Goal: Task Accomplishment & Management: Complete application form

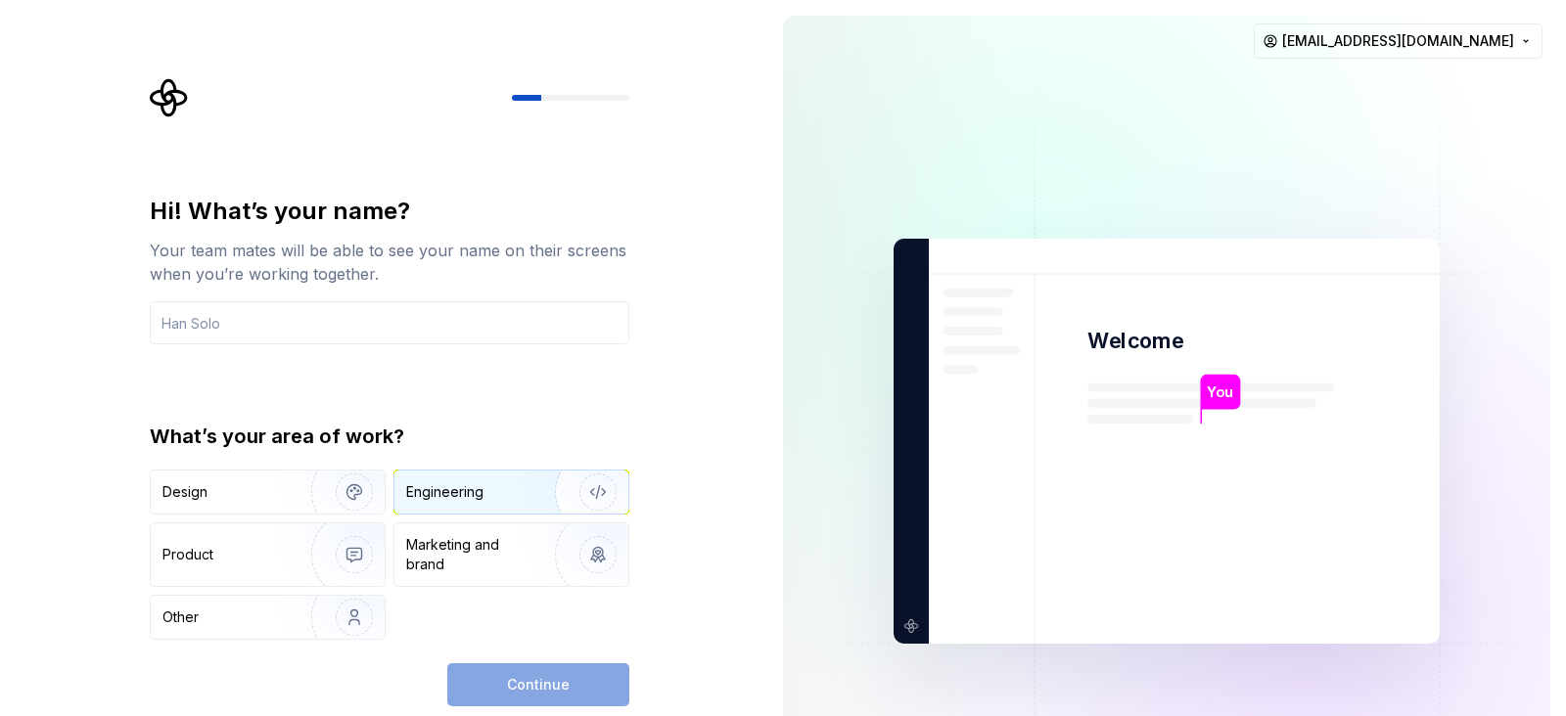
click at [445, 491] on div "Engineering" at bounding box center [444, 493] width 77 height 20
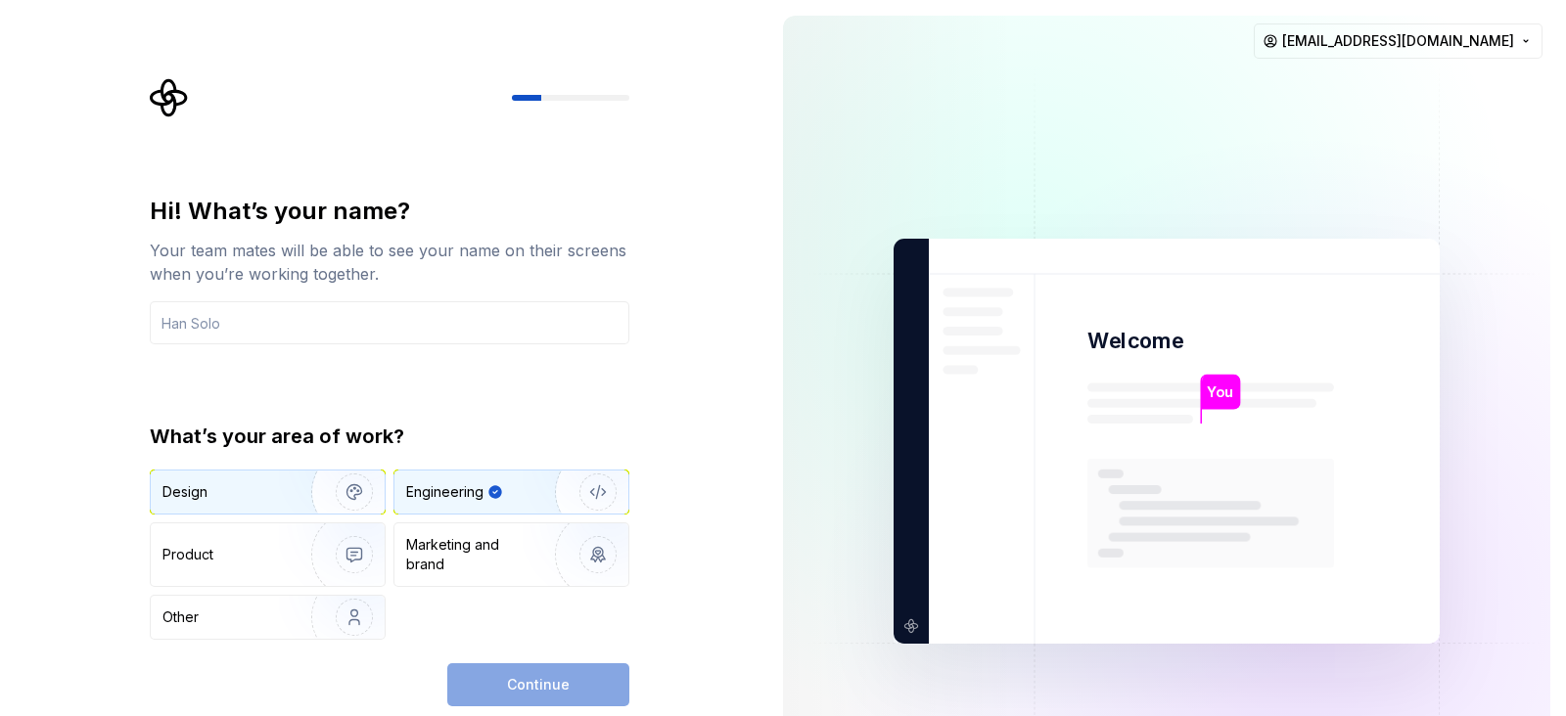
click at [314, 491] on img "button" at bounding box center [341, 492] width 125 height 131
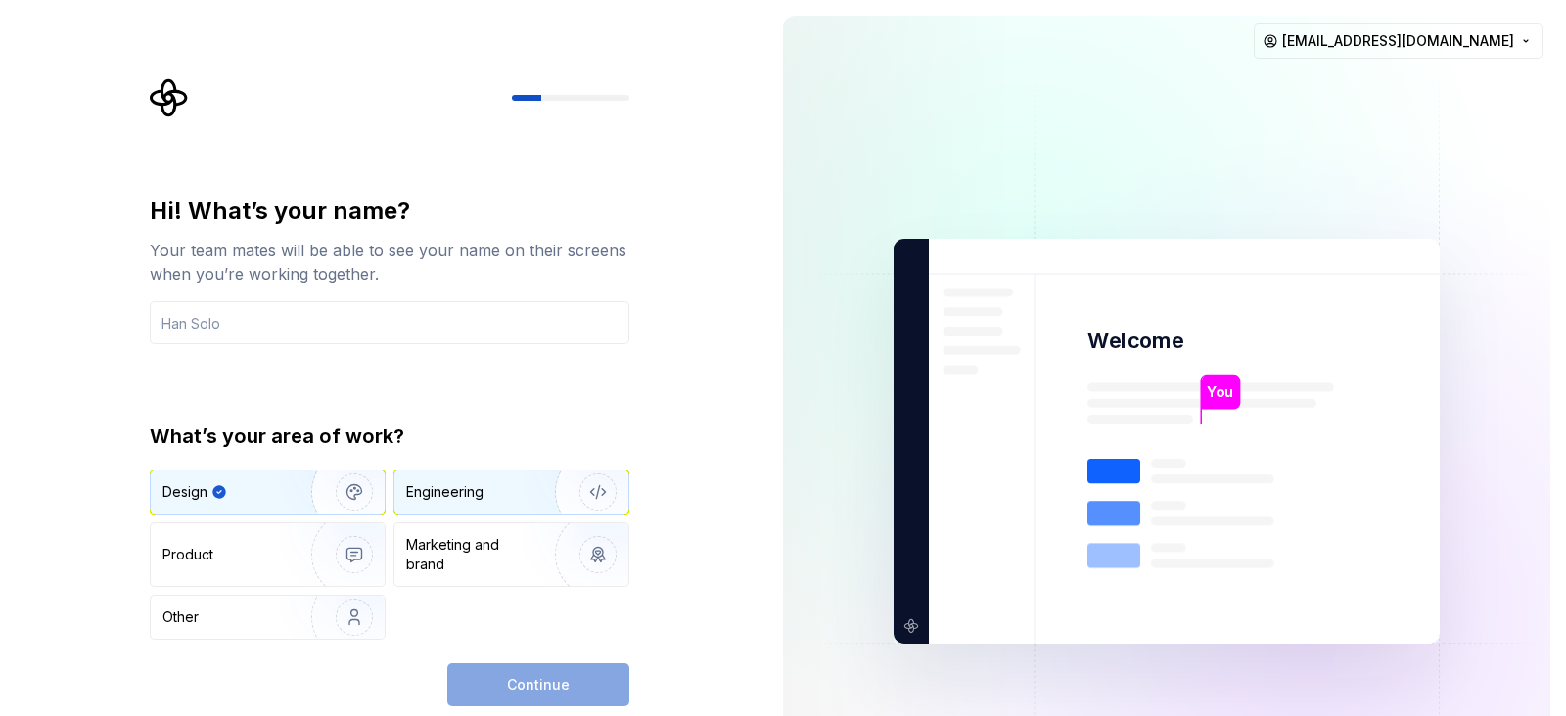
click at [460, 486] on div "Engineering" at bounding box center [444, 493] width 77 height 20
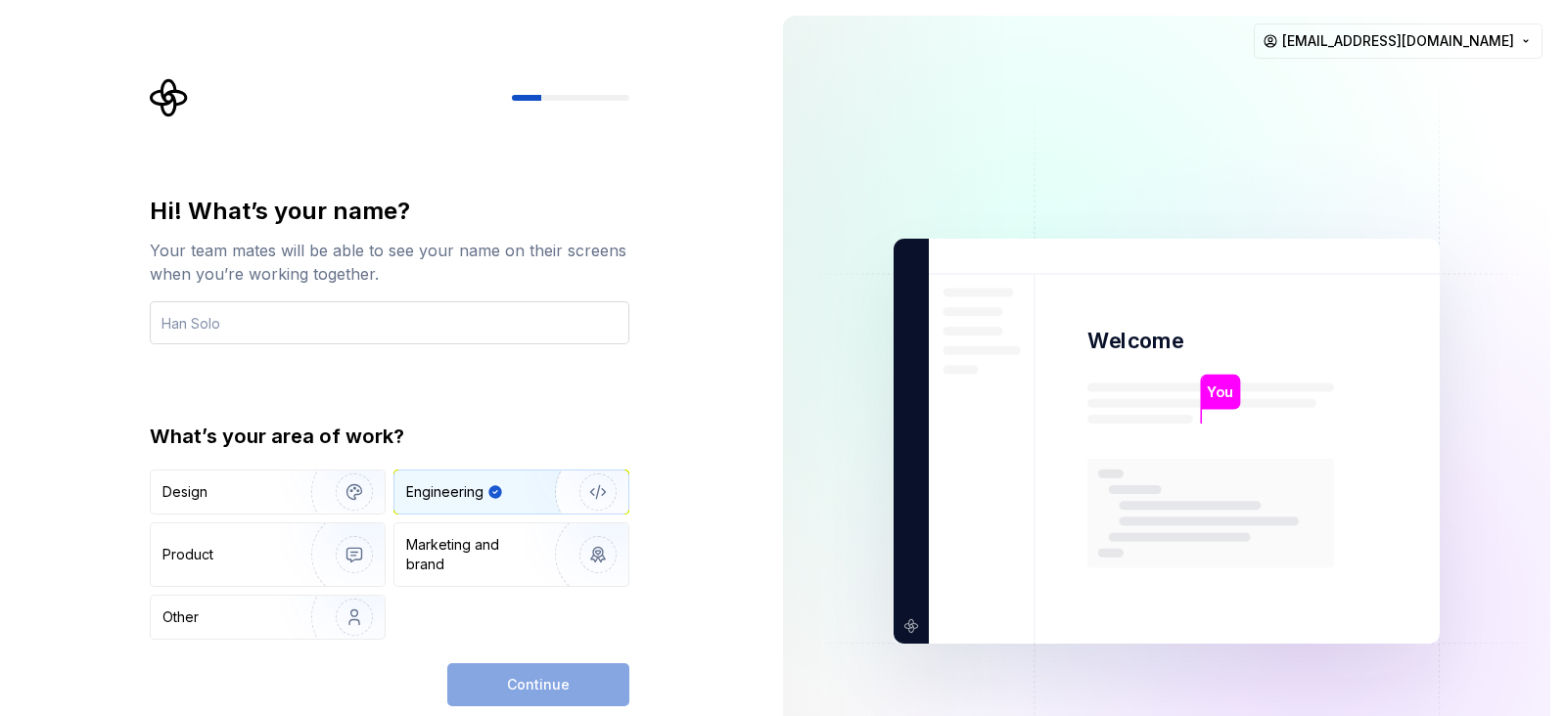
click at [350, 331] on input "text" at bounding box center [390, 322] width 480 height 43
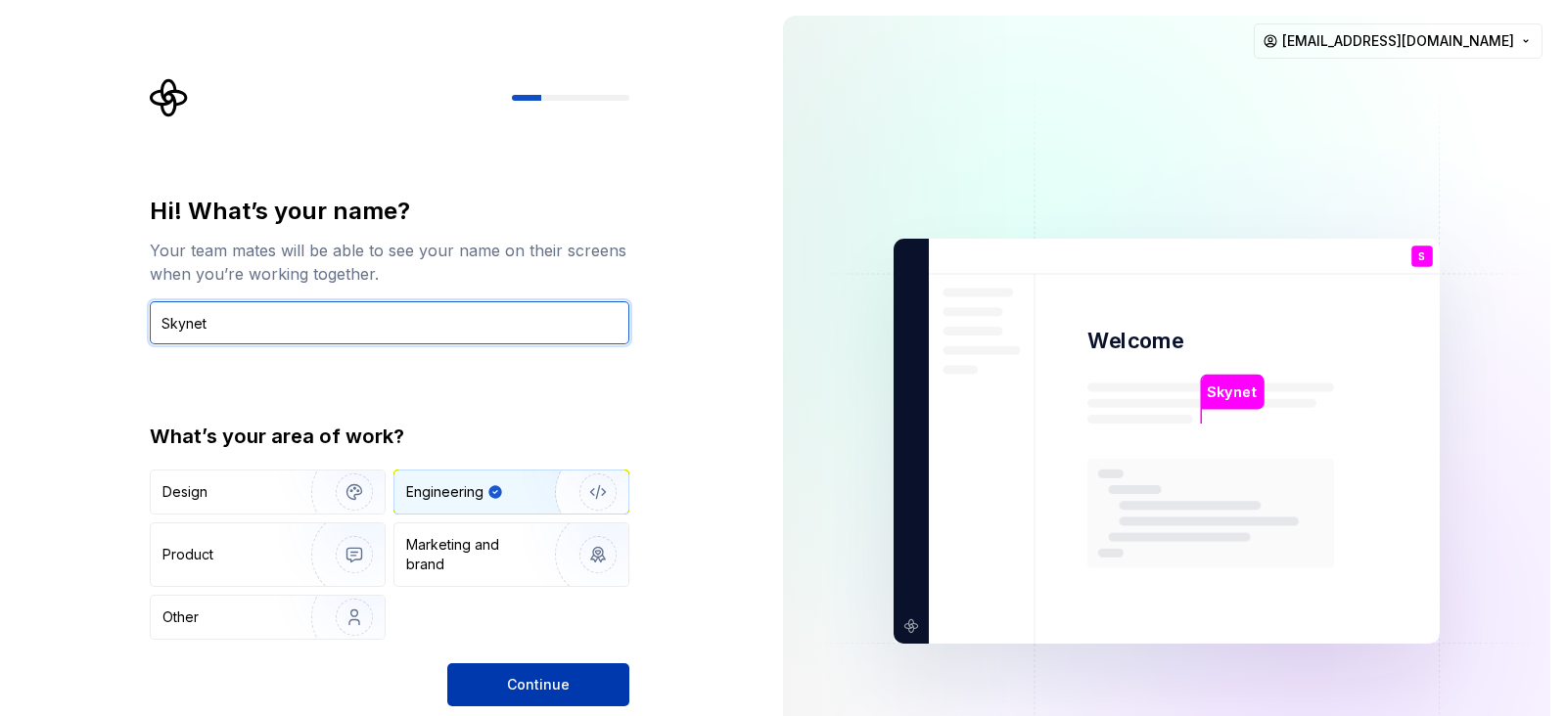
type input "Skynet"
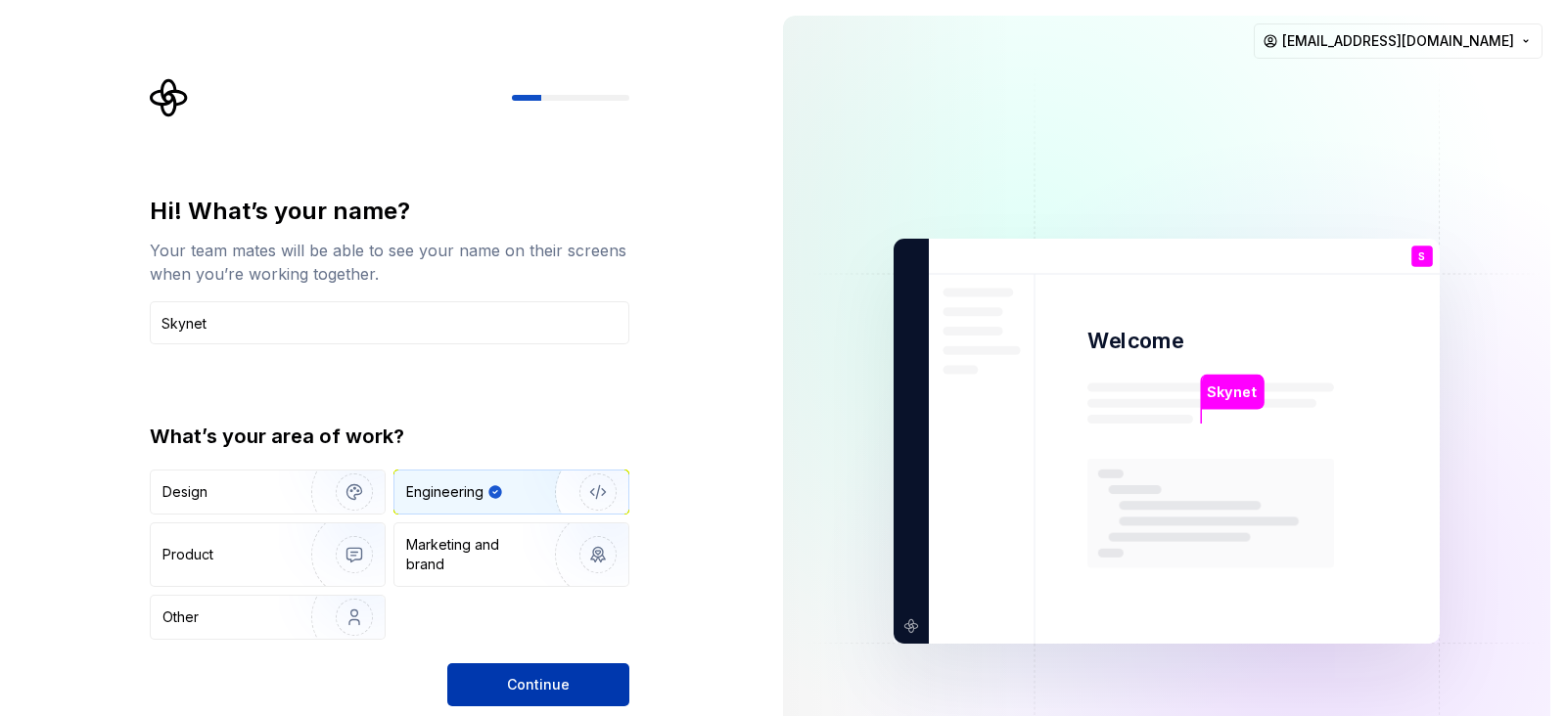
click at [510, 572] on button "Continue" at bounding box center [538, 685] width 182 height 43
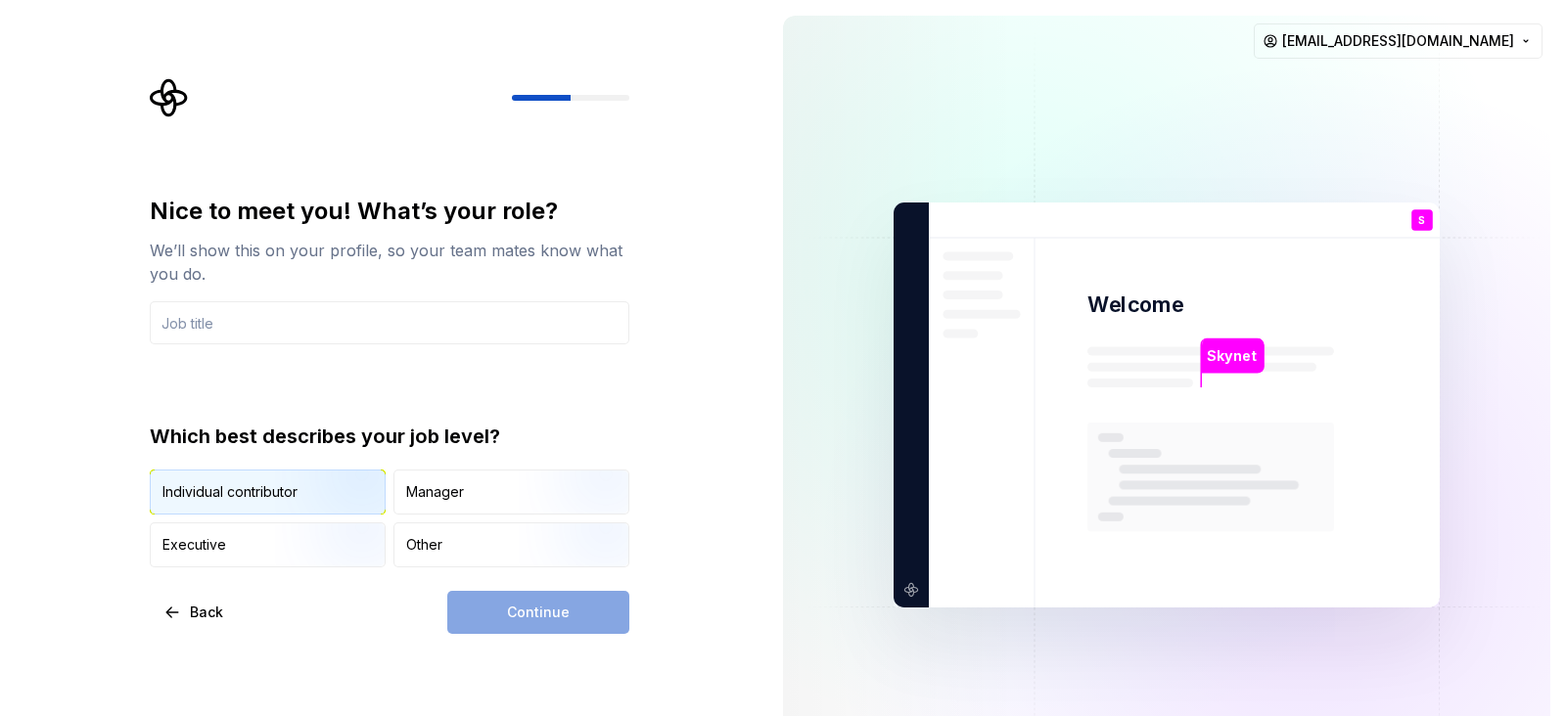
click at [313, 487] on img "button" at bounding box center [337, 516] width 125 height 131
click at [324, 325] on input "text" at bounding box center [390, 322] width 480 height 43
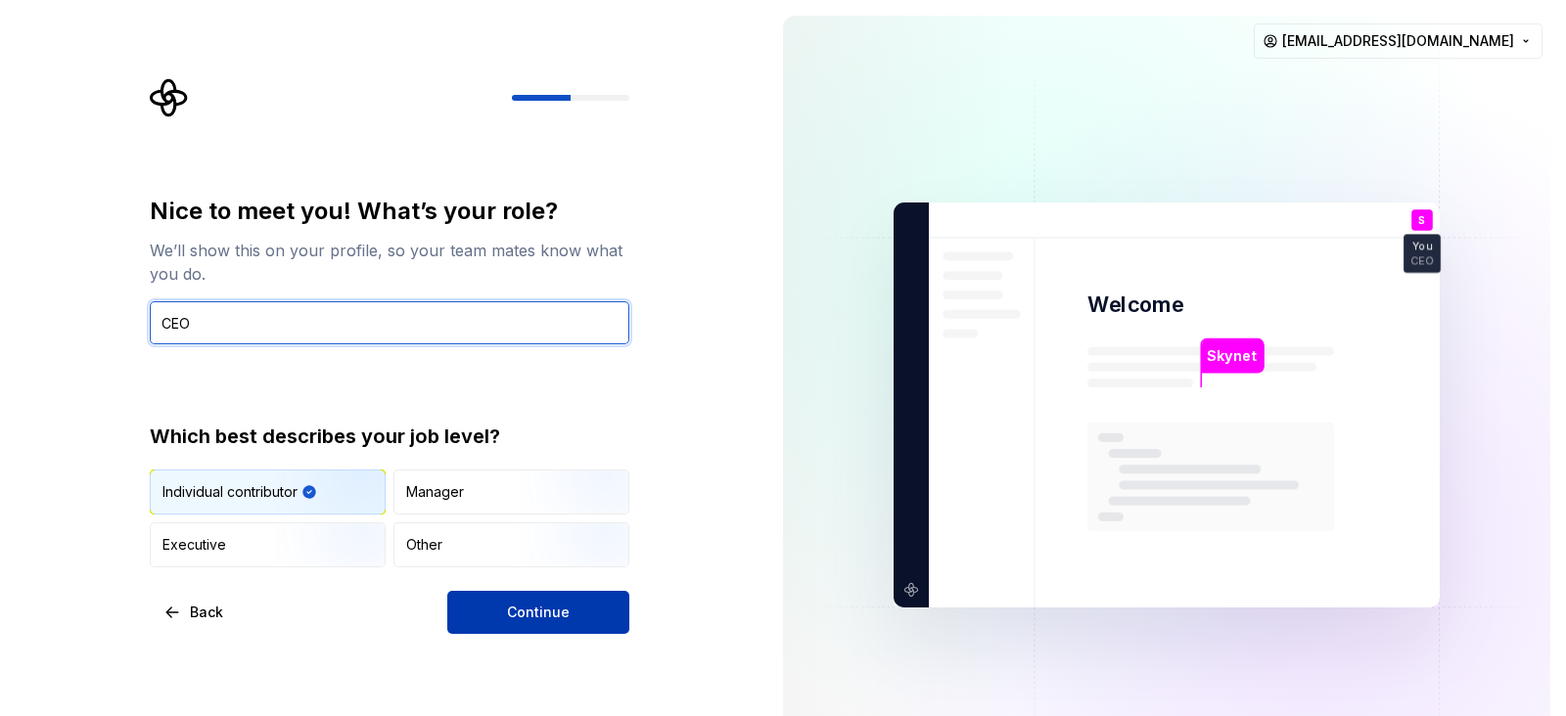
type input "CEO"
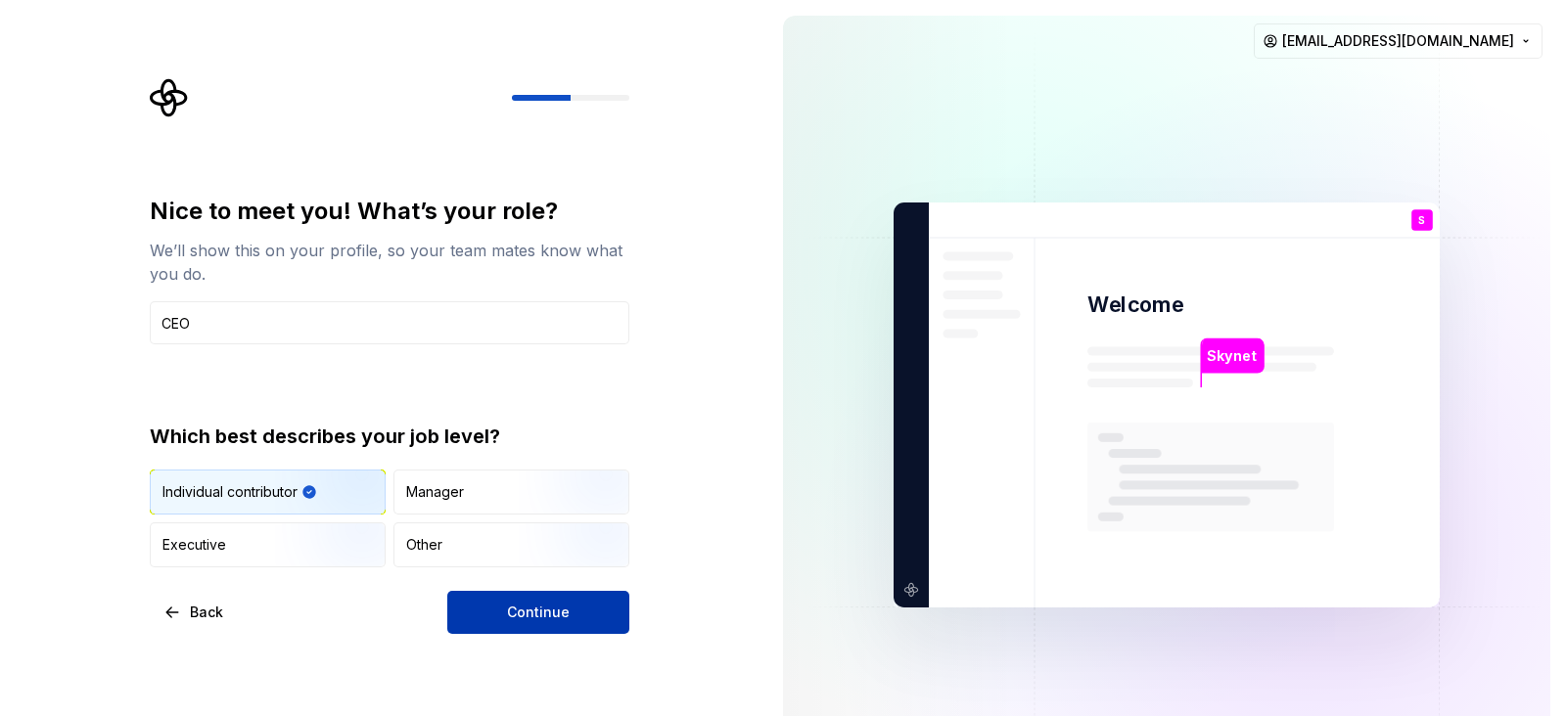
click at [577, 572] on button "Continue" at bounding box center [538, 612] width 182 height 43
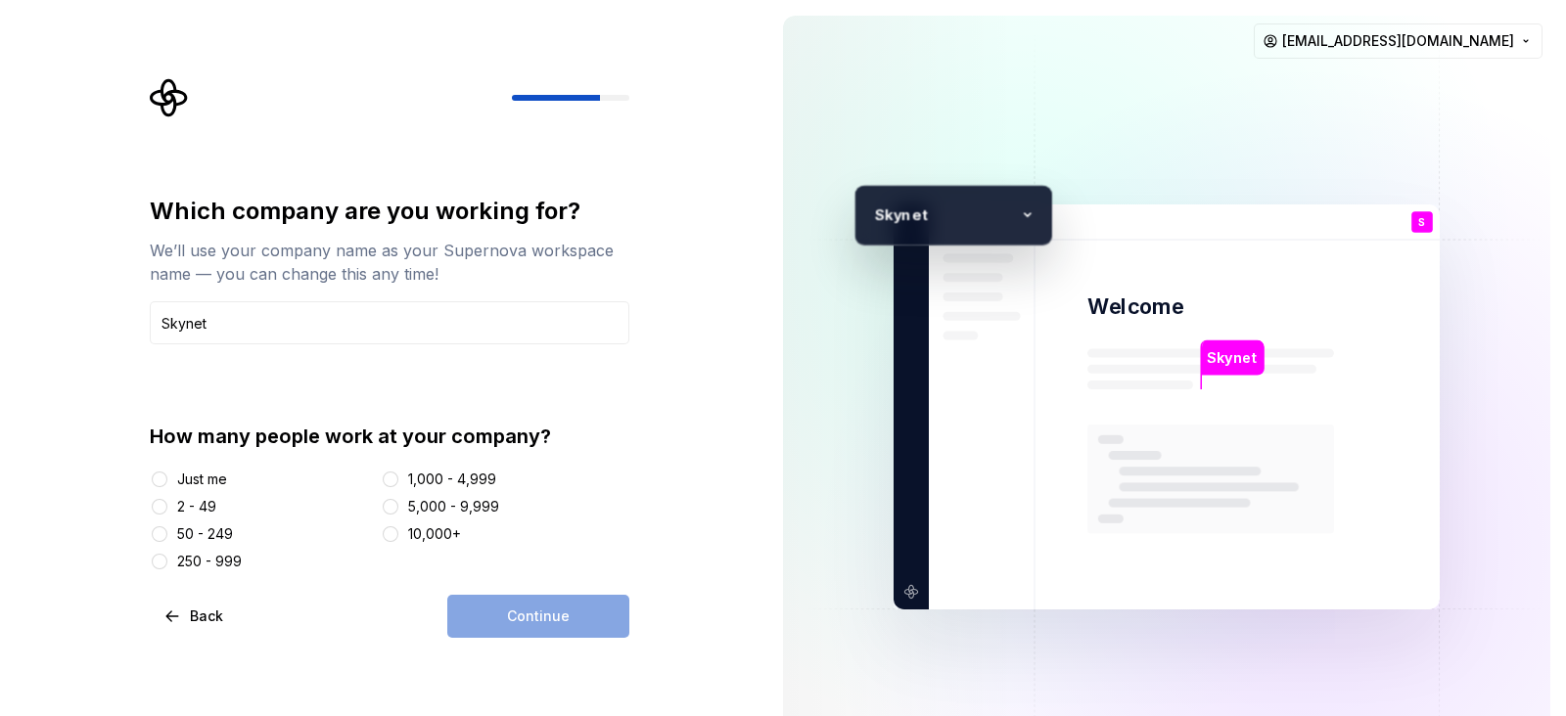
type input "Skynet"
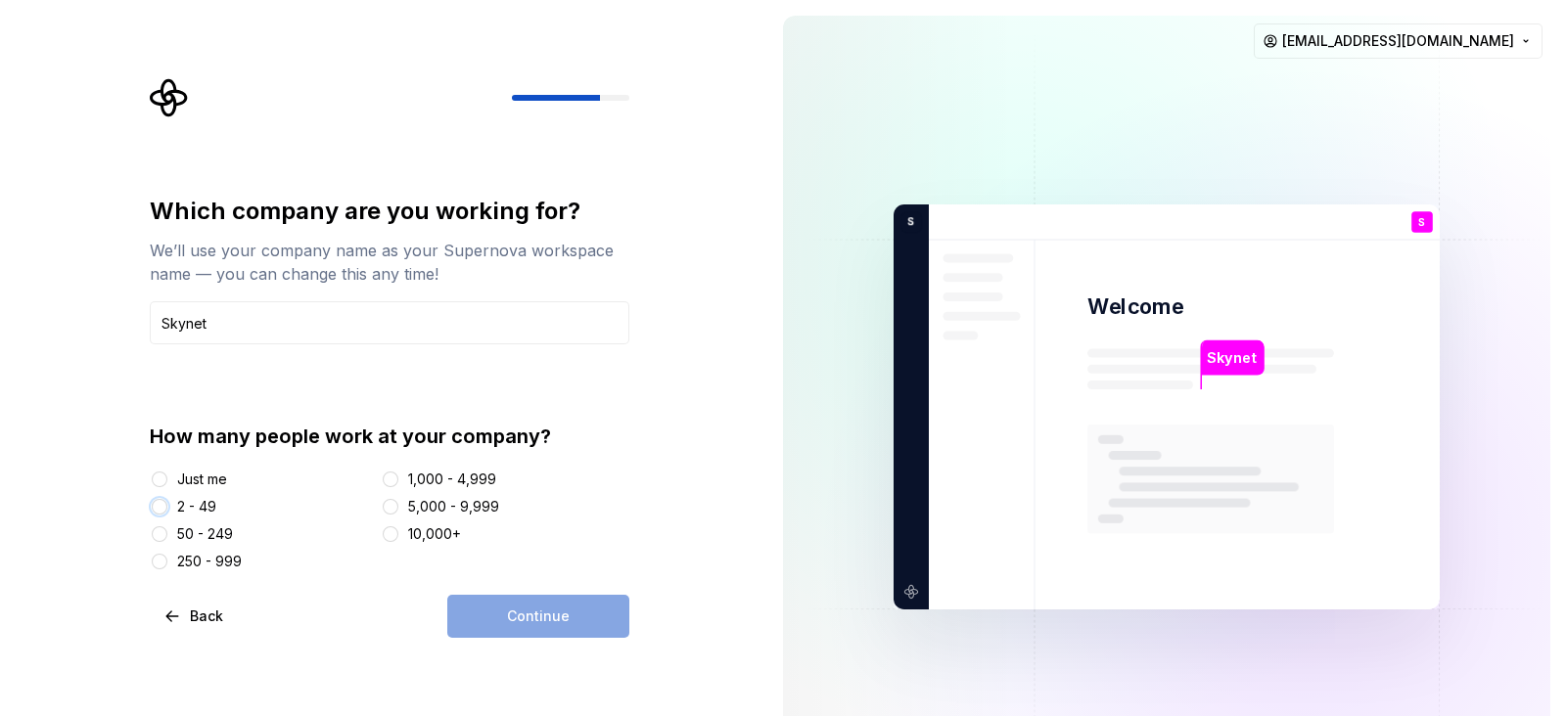
click at [161, 503] on button "2 - 49" at bounding box center [160, 507] width 16 height 16
click at [564, 572] on button "Continue" at bounding box center [538, 616] width 182 height 43
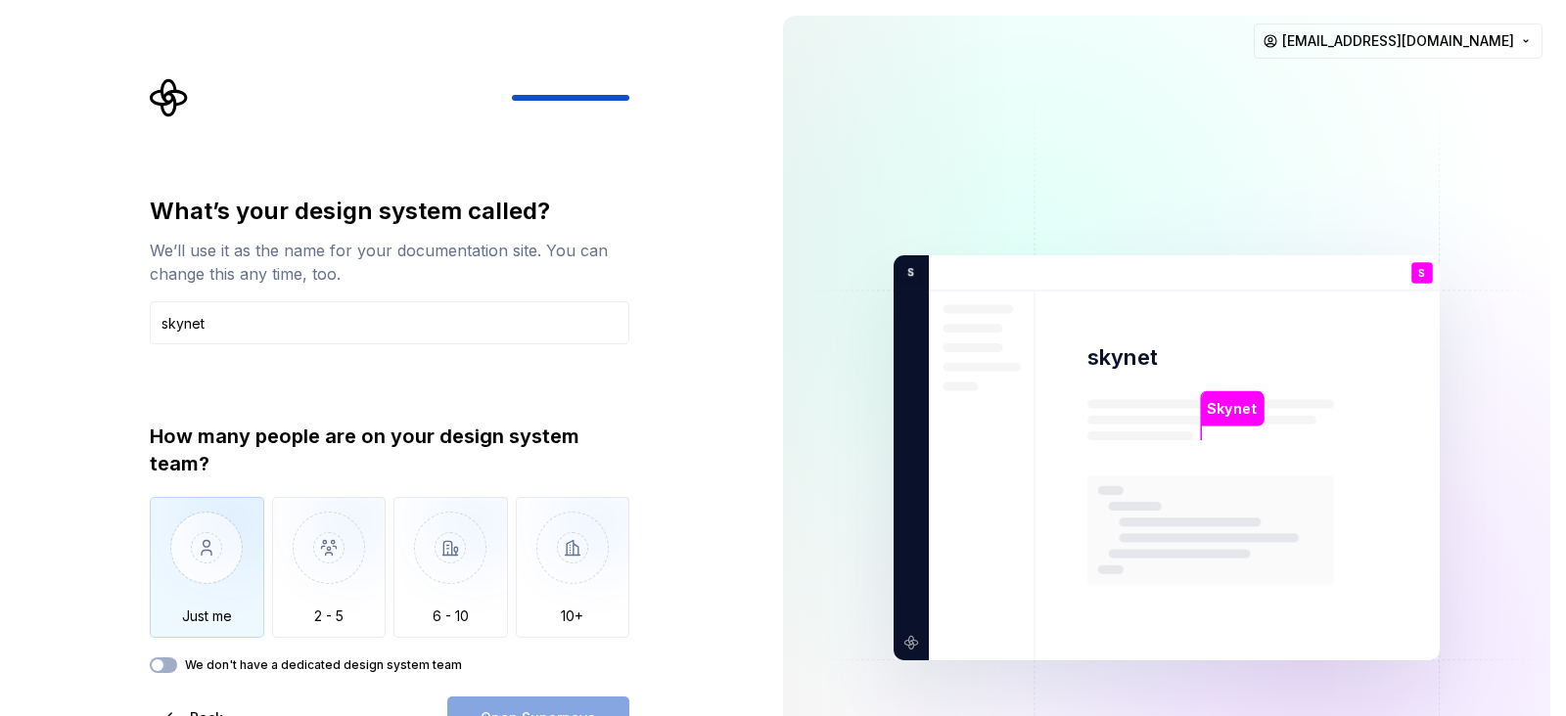
type input "skynet"
click at [216, 562] on img "button" at bounding box center [207, 562] width 115 height 131
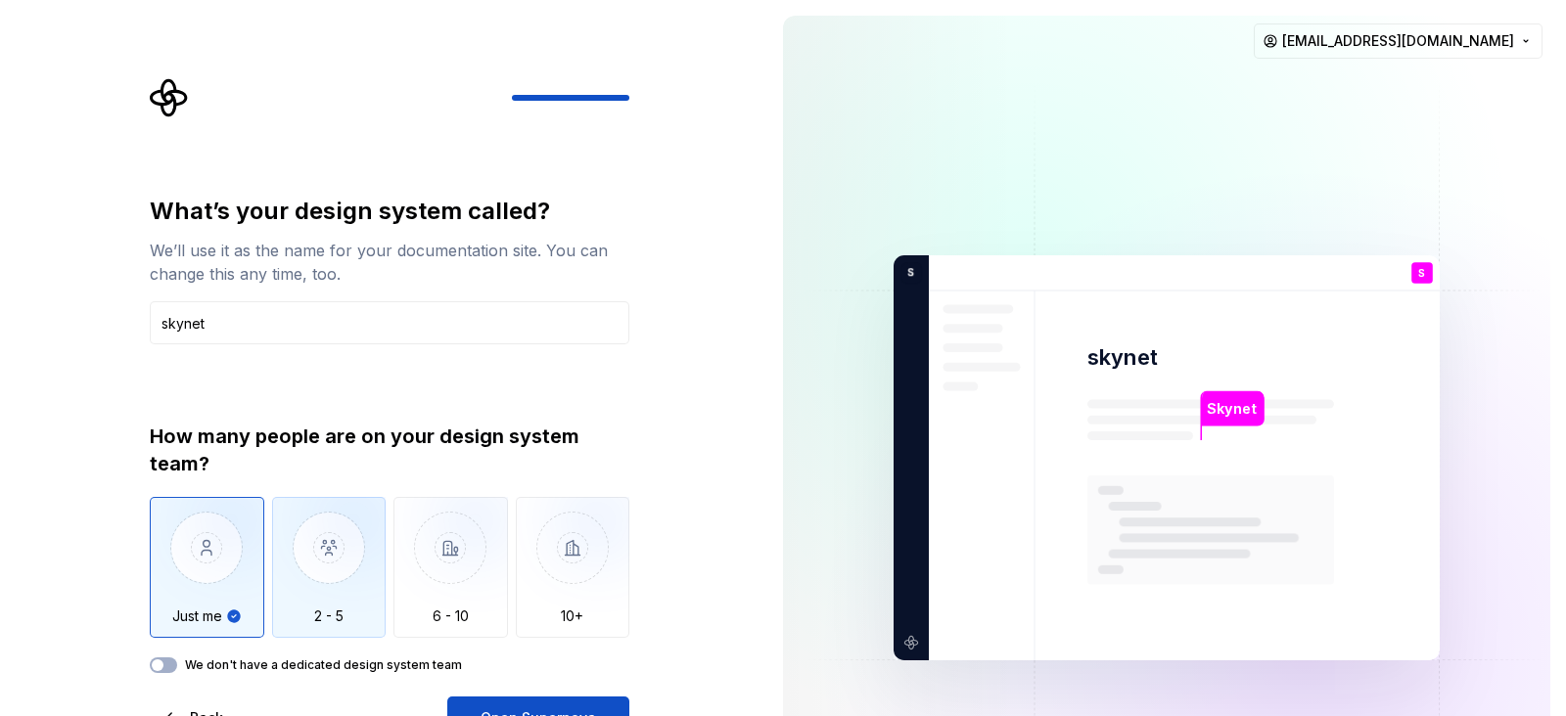
click at [364, 554] on img "button" at bounding box center [329, 562] width 115 height 131
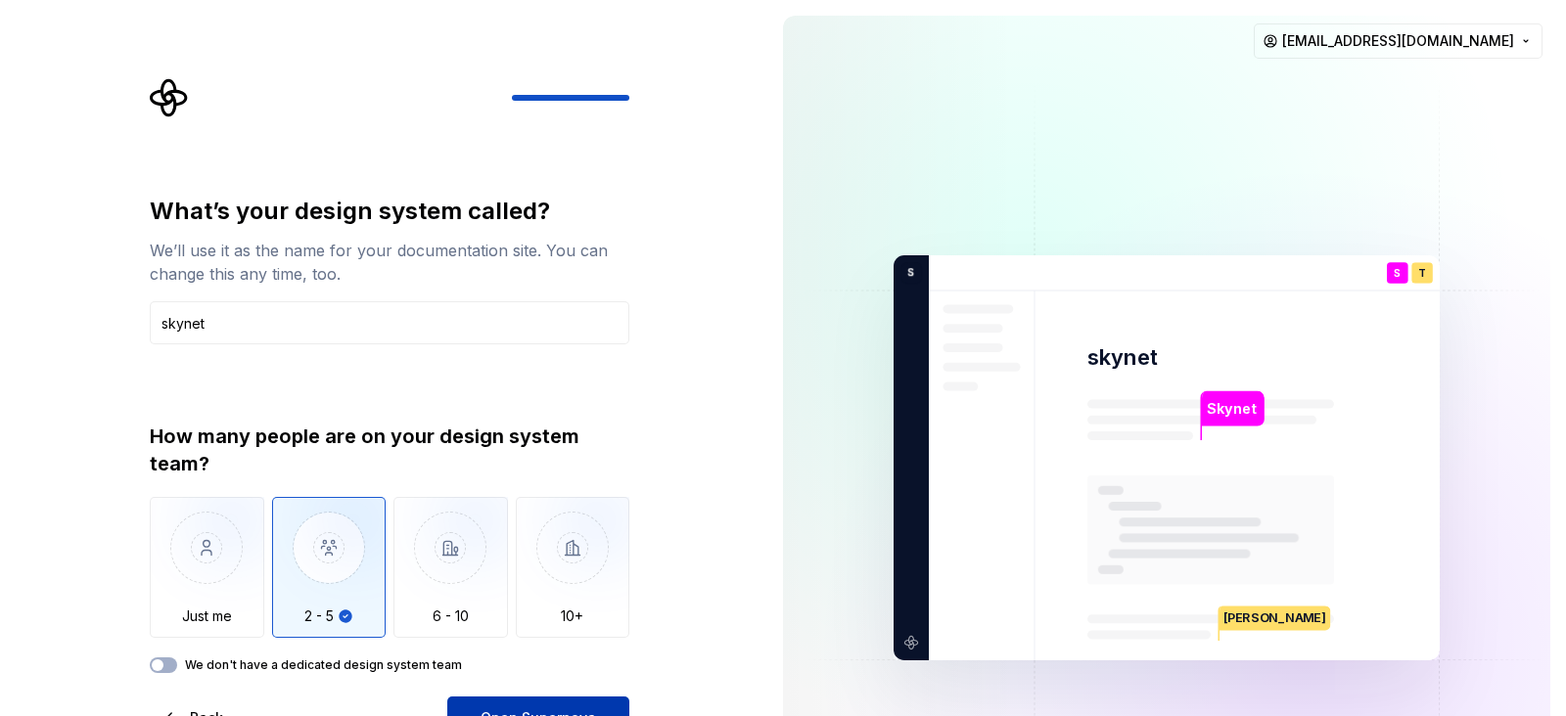
click at [529, 572] on button "Open Supernova" at bounding box center [538, 718] width 182 height 43
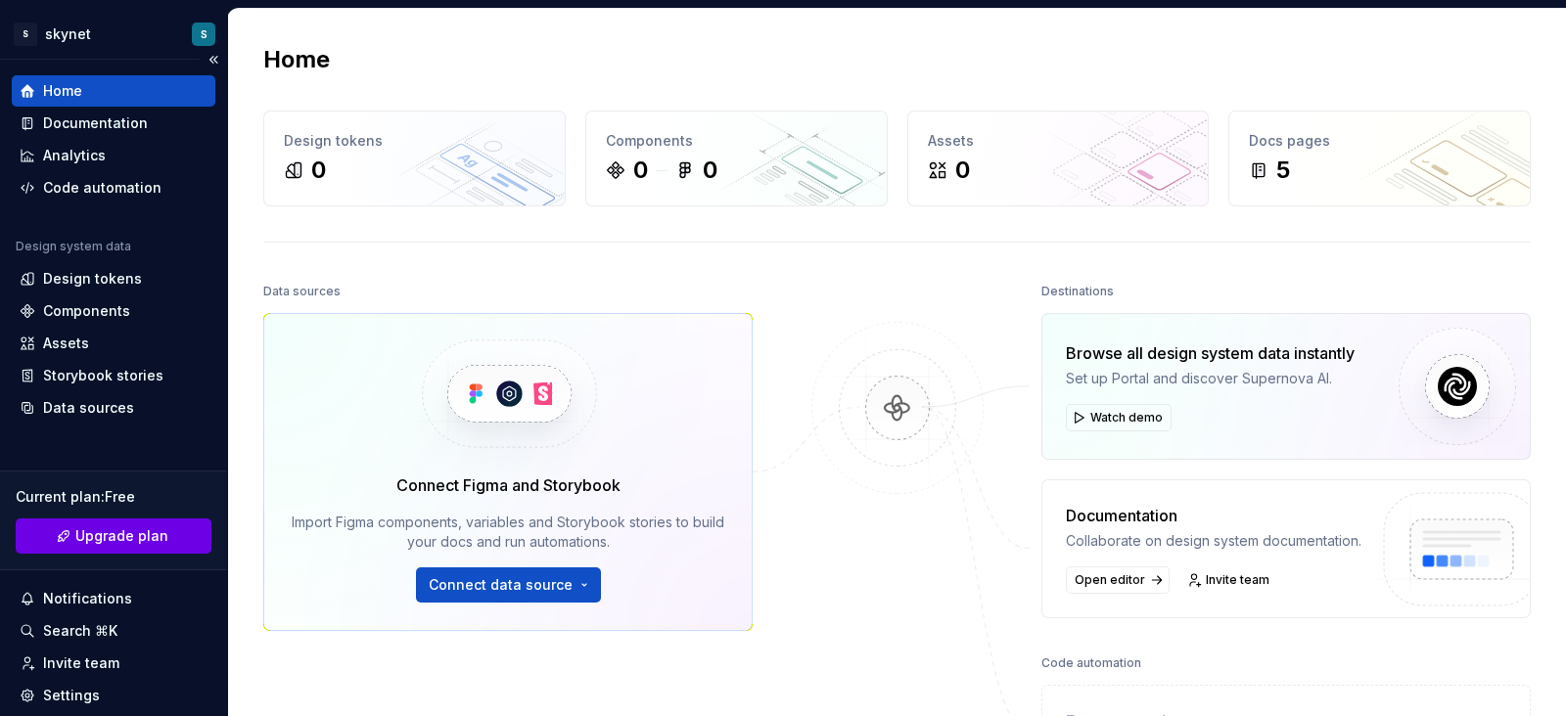
click at [138, 540] on span "Upgrade plan" at bounding box center [121, 537] width 93 height 20
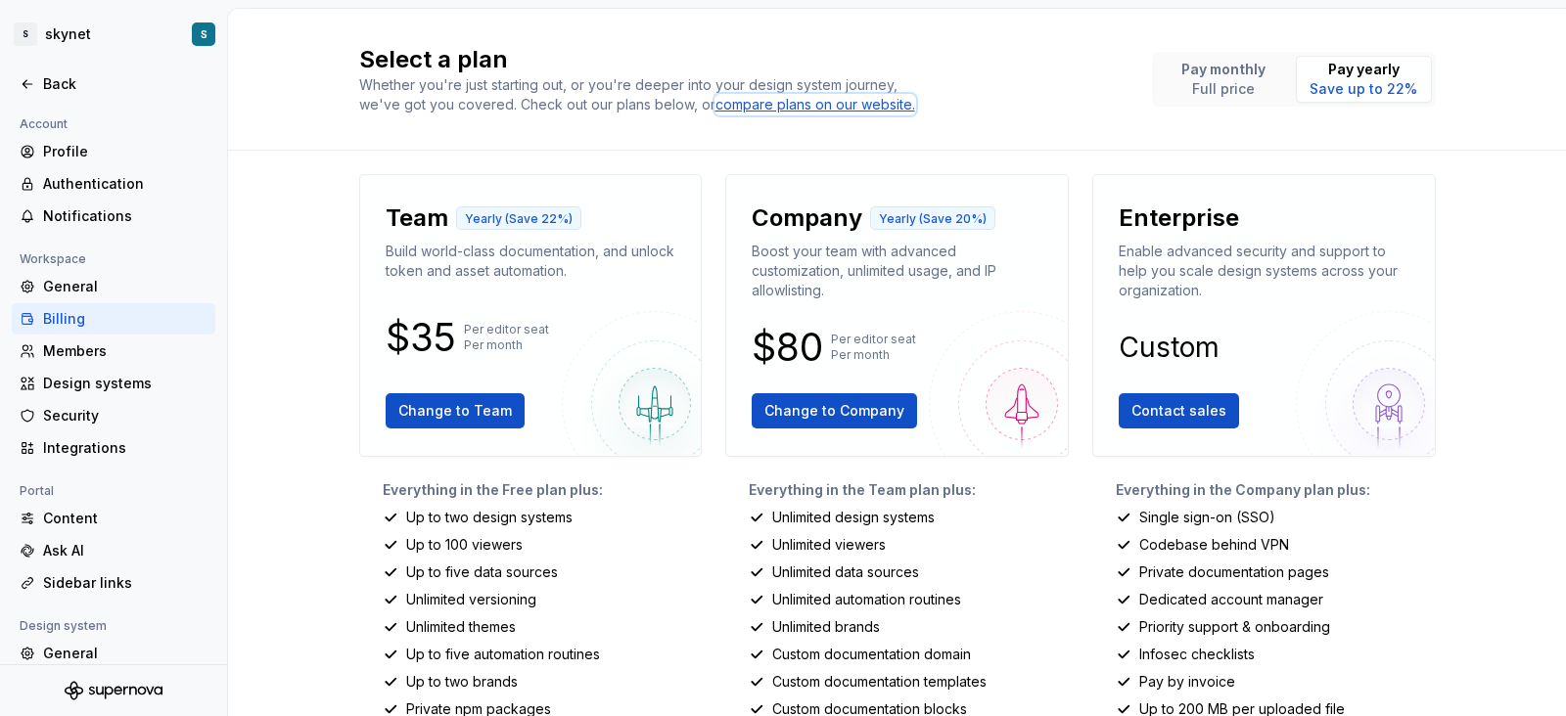
click at [763, 97] on div "compare plans on our website." at bounding box center [816, 105] width 200 height 20
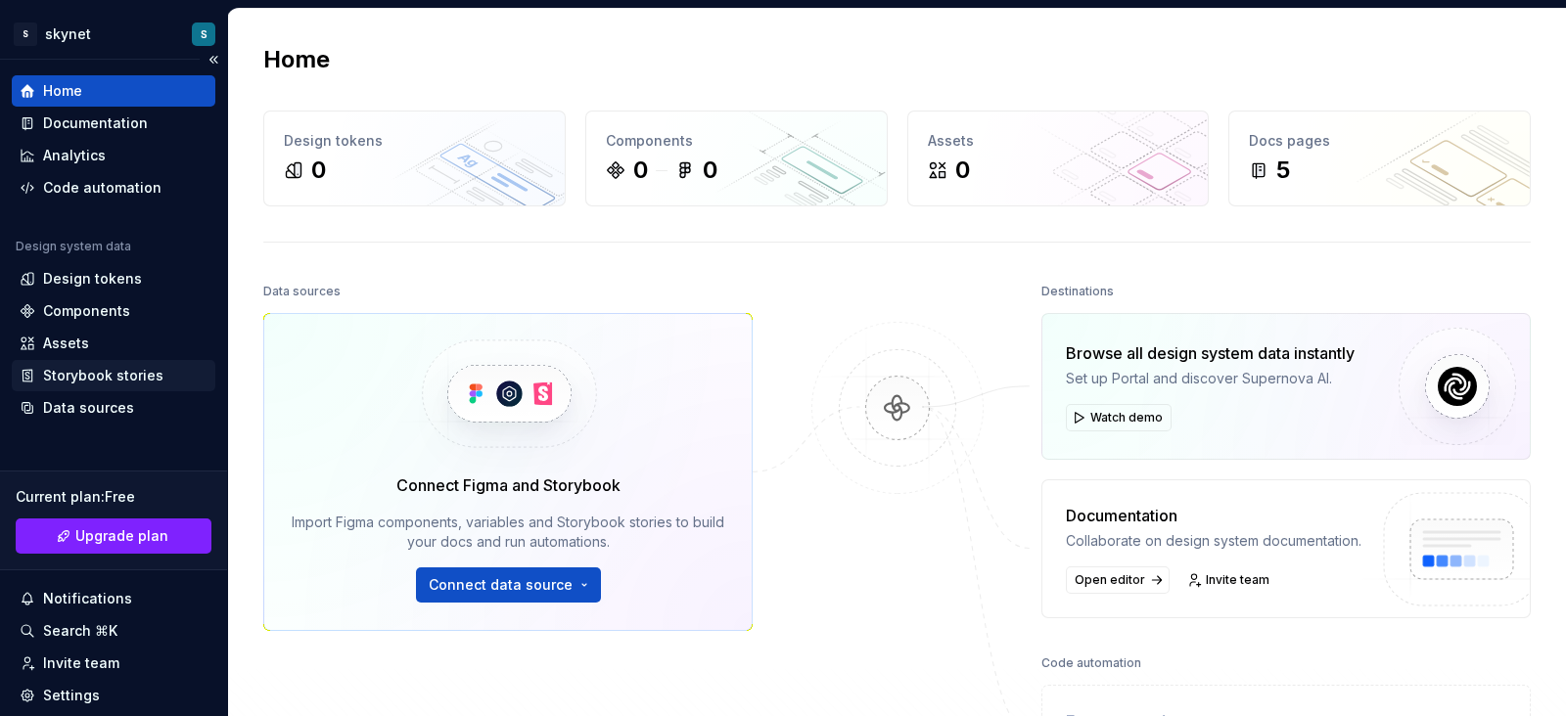
click at [103, 374] on div "Storybook stories" at bounding box center [103, 376] width 120 height 20
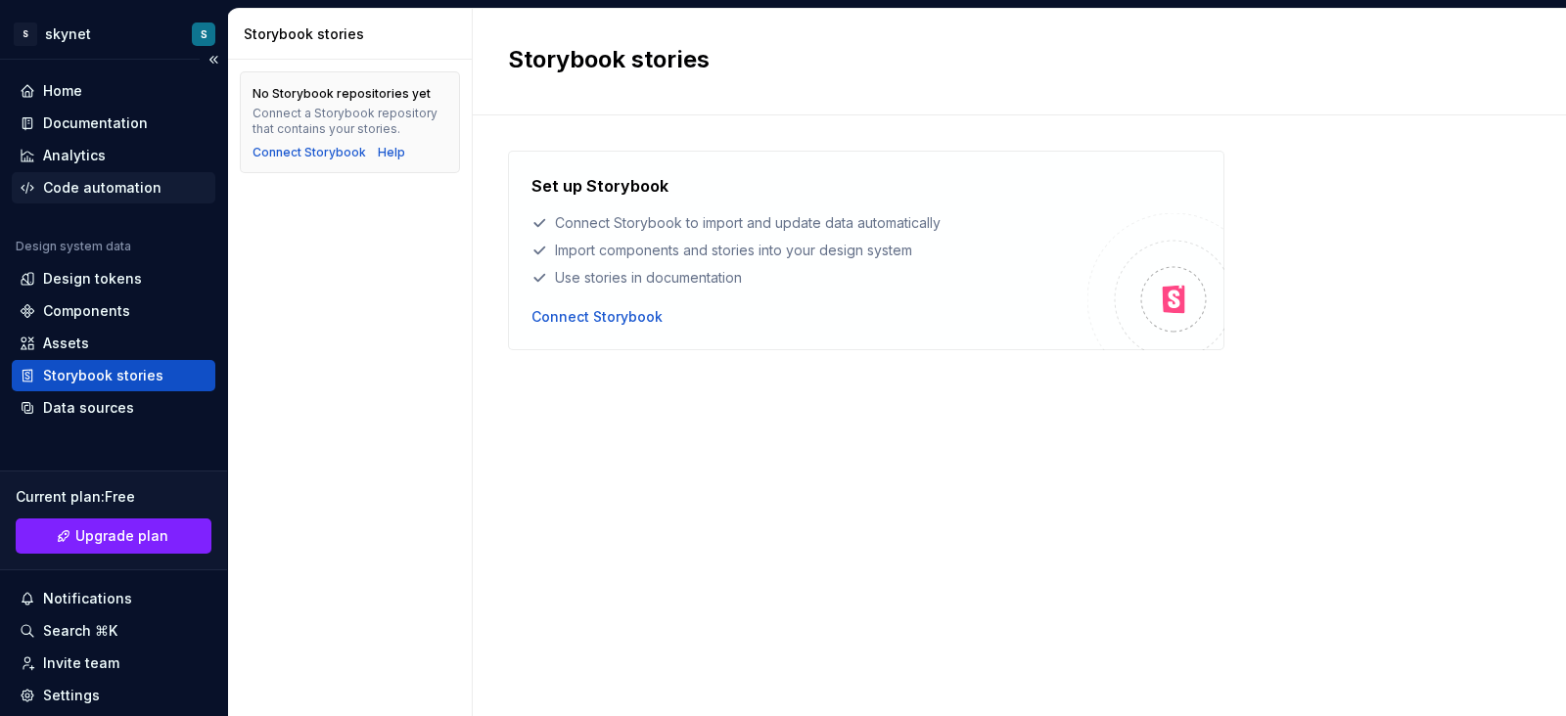
click at [85, 182] on div "Code automation" at bounding box center [102, 188] width 118 height 20
